Goal: Information Seeking & Learning: Learn about a topic

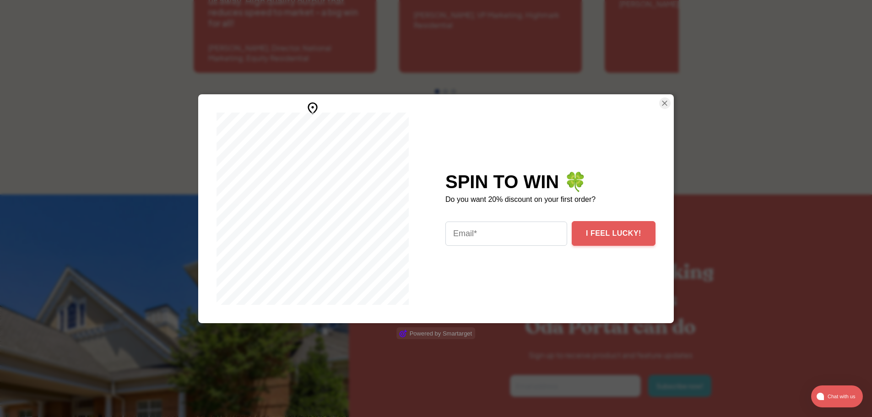
scroll to position [1647, 0]
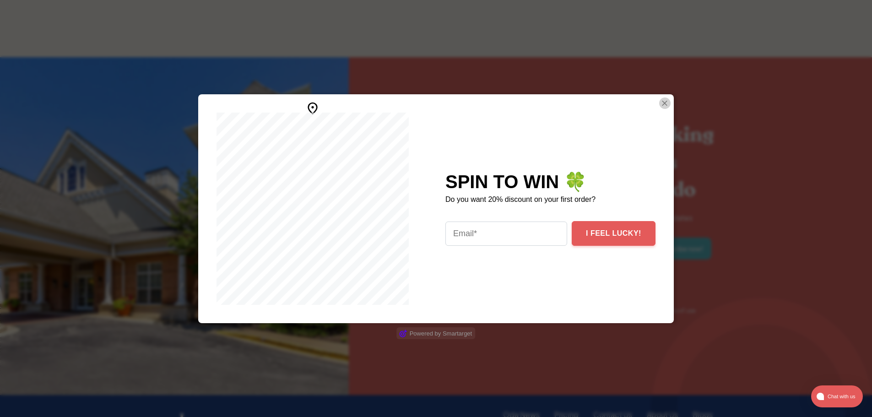
click at [661, 107] on img "Close Smartarget Popup" at bounding box center [664, 102] width 9 height 11
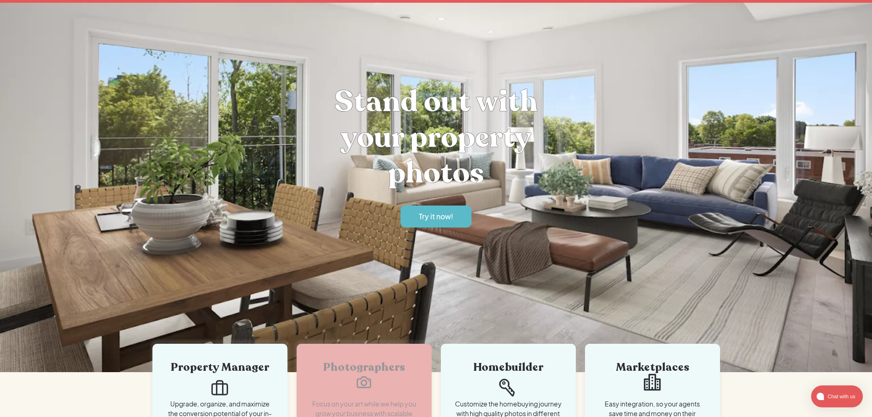
scroll to position [0, 0]
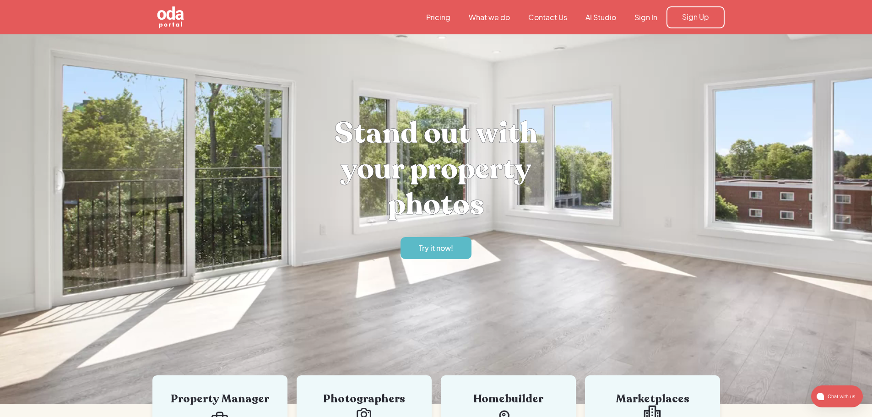
click at [612, 17] on link "AI Studio" at bounding box center [600, 17] width 49 height 10
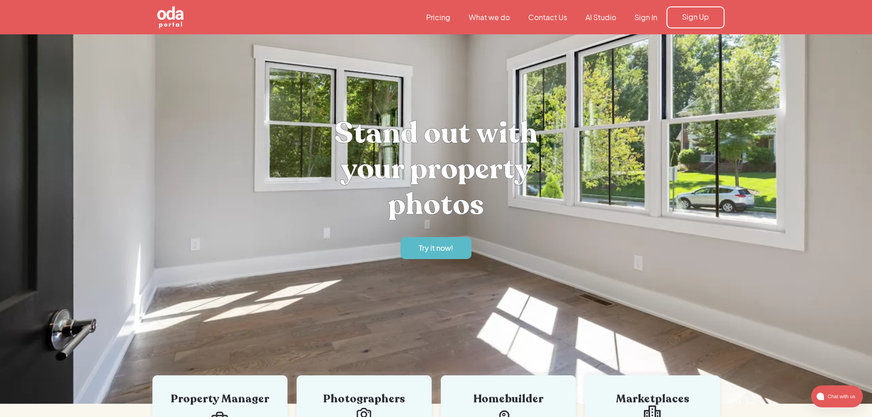
click at [488, 14] on link "What we do" at bounding box center [488, 17] width 59 height 10
